Goal: Navigation & Orientation: Find specific page/section

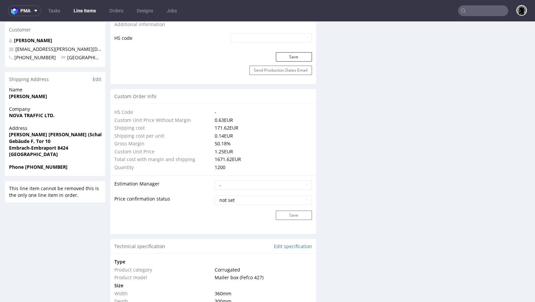
scroll to position [246, 0]
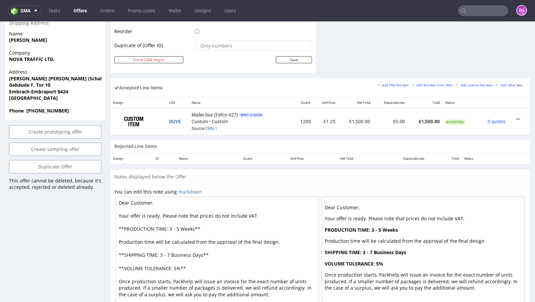
scroll to position [359, 0]
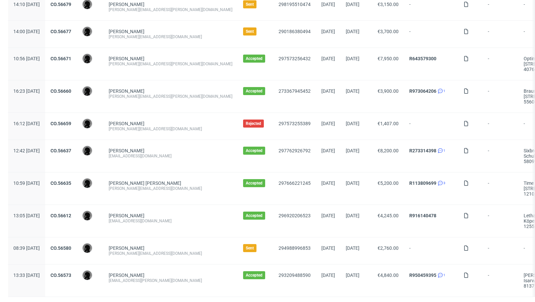
scroll to position [692, 0]
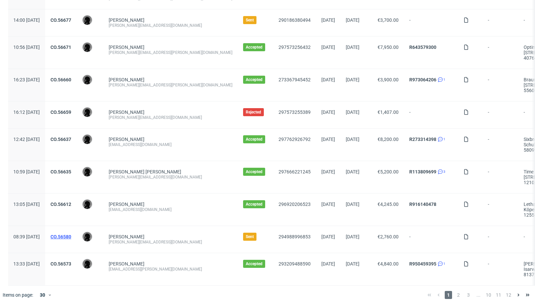
click at [71, 234] on link "CO.56580" at bounding box center [61, 236] width 21 height 5
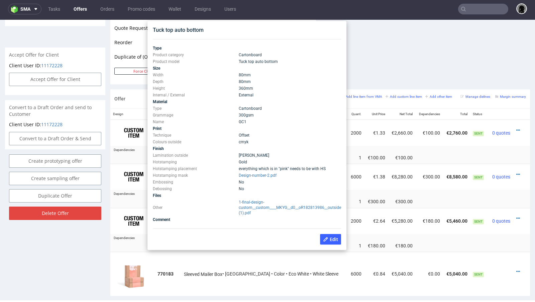
scroll to position [328, 0]
